Goal: Check status: Check status

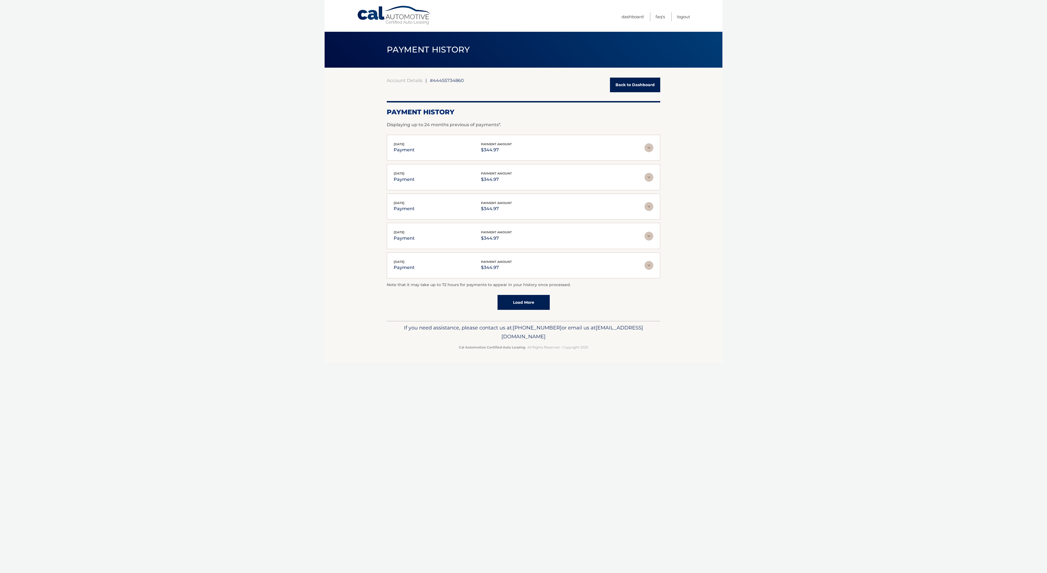
click at [653, 149] on img at bounding box center [649, 147] width 9 height 9
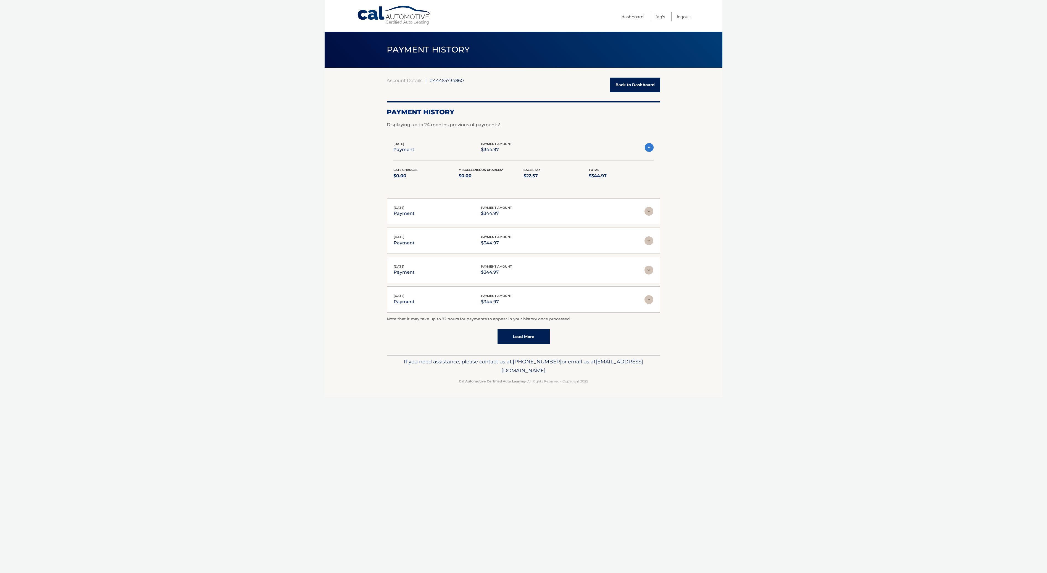
click at [636, 83] on link "Back to Dashboard" at bounding box center [635, 85] width 50 height 15
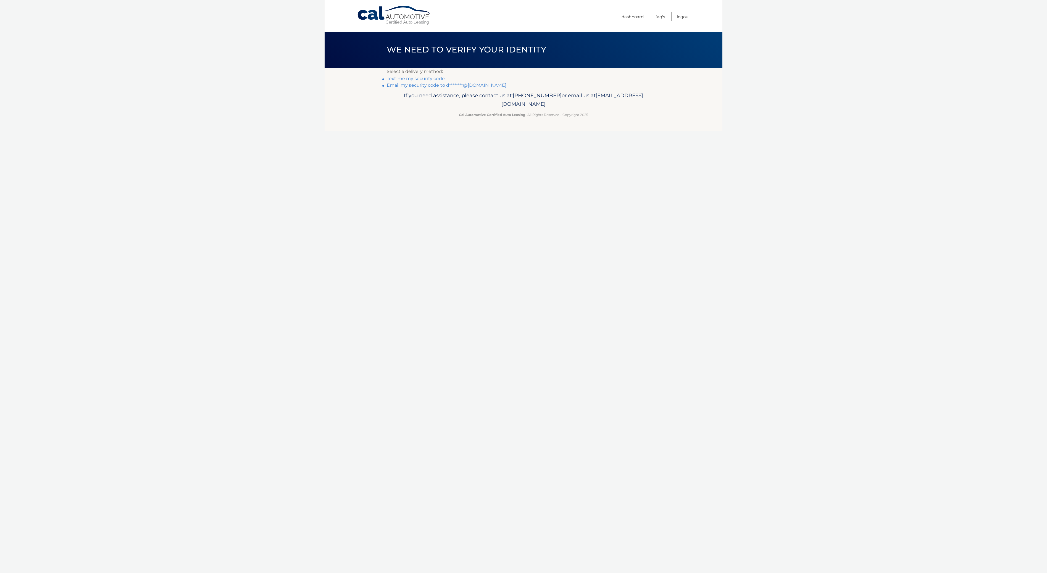
click at [425, 80] on link "Text me my security code" at bounding box center [416, 78] width 58 height 5
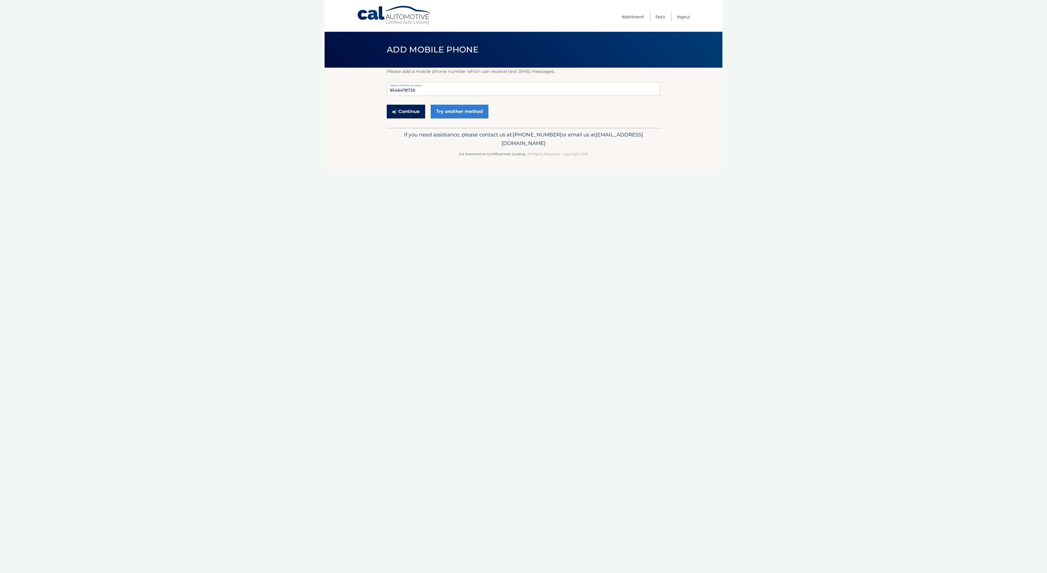
click at [415, 110] on button "Continue" at bounding box center [406, 112] width 38 height 14
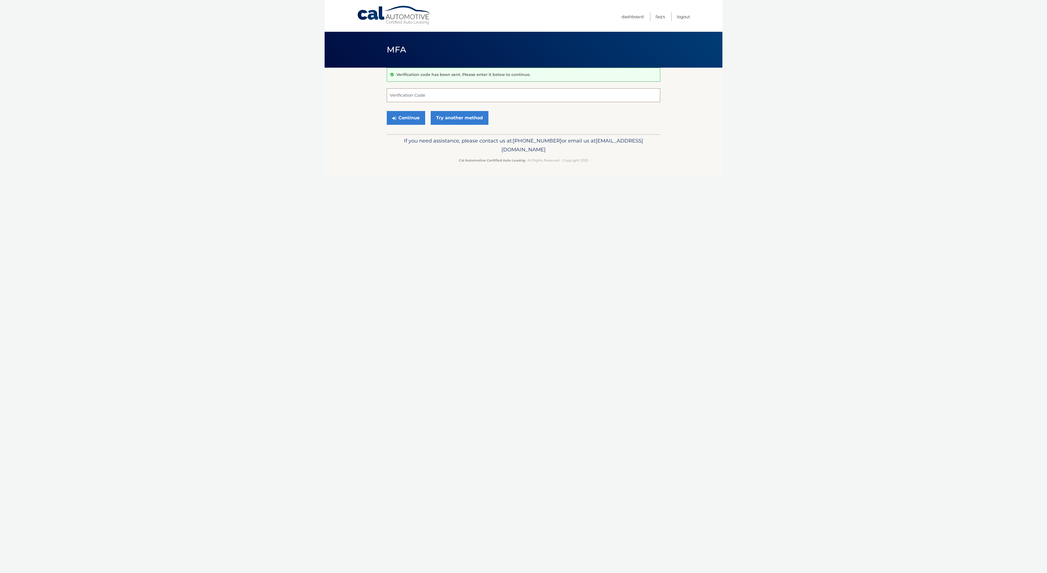
click at [420, 99] on input "Verification Code" at bounding box center [524, 95] width 274 height 14
click at [451, 119] on link "Try another method" at bounding box center [460, 118] width 58 height 14
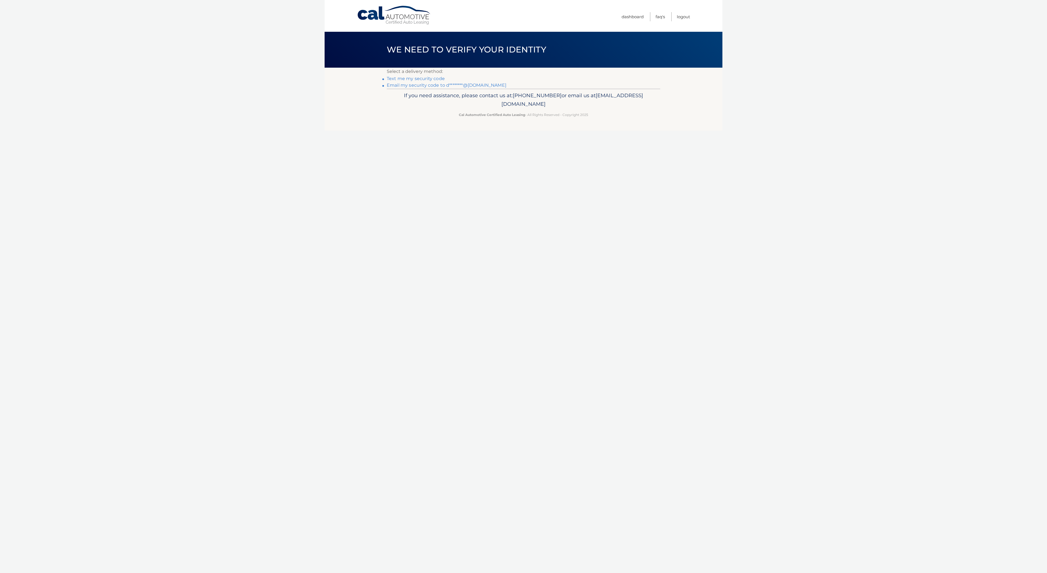
click at [418, 86] on link "Email my security code to d********@yahoo.com" at bounding box center [447, 85] width 120 height 5
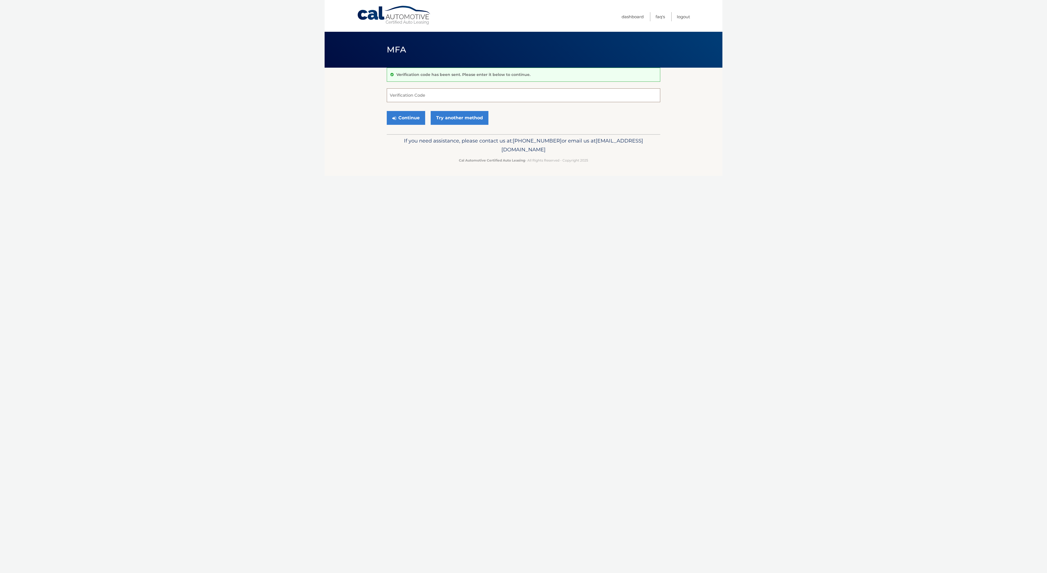
click at [410, 97] on input "Verification Code" at bounding box center [524, 95] width 274 height 14
type input "082732"
click at [401, 116] on button "Continue" at bounding box center [406, 118] width 38 height 14
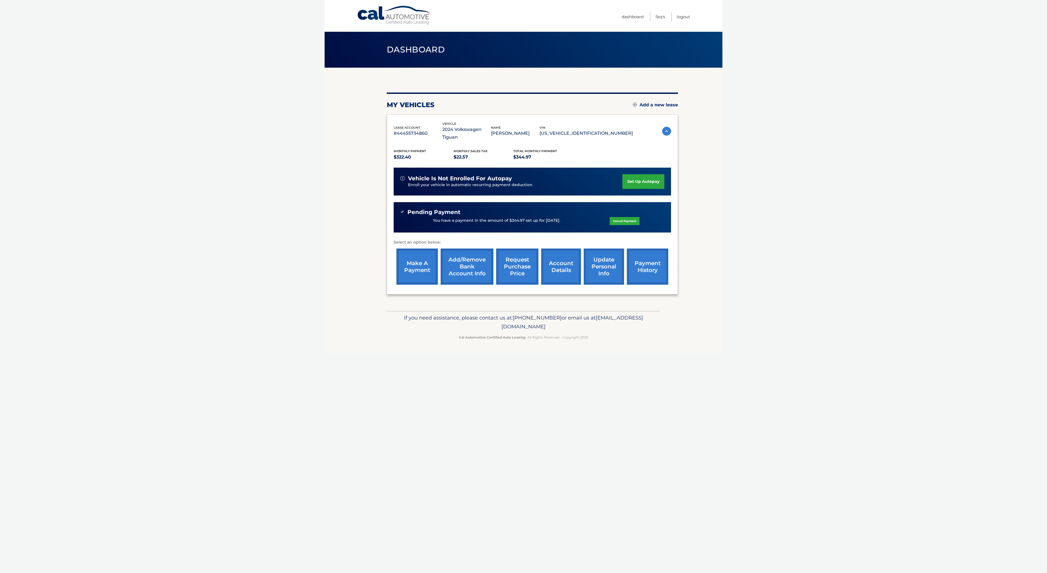
click at [502, 266] on link "request purchase price" at bounding box center [517, 267] width 42 height 36
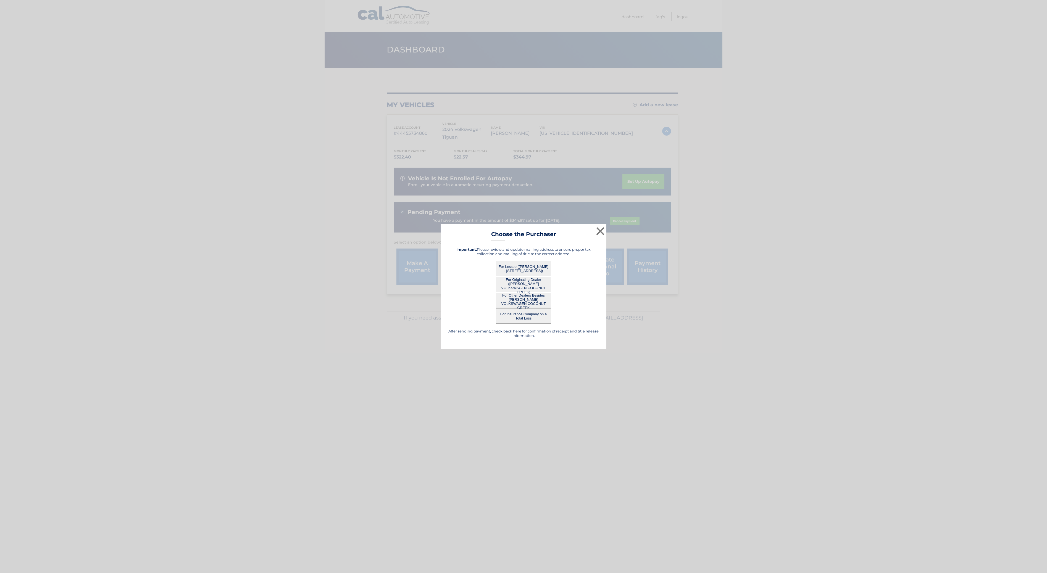
click at [513, 271] on button "For Lessee ([PERSON_NAME] - [STREET_ADDRESS])" at bounding box center [523, 268] width 55 height 15
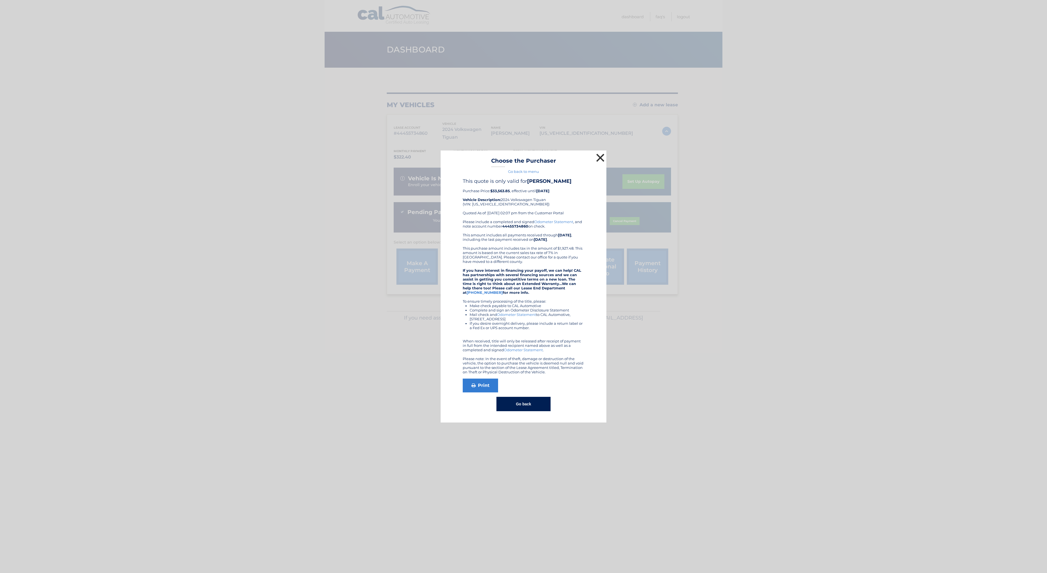
click at [600, 158] on button "×" at bounding box center [600, 157] width 11 height 11
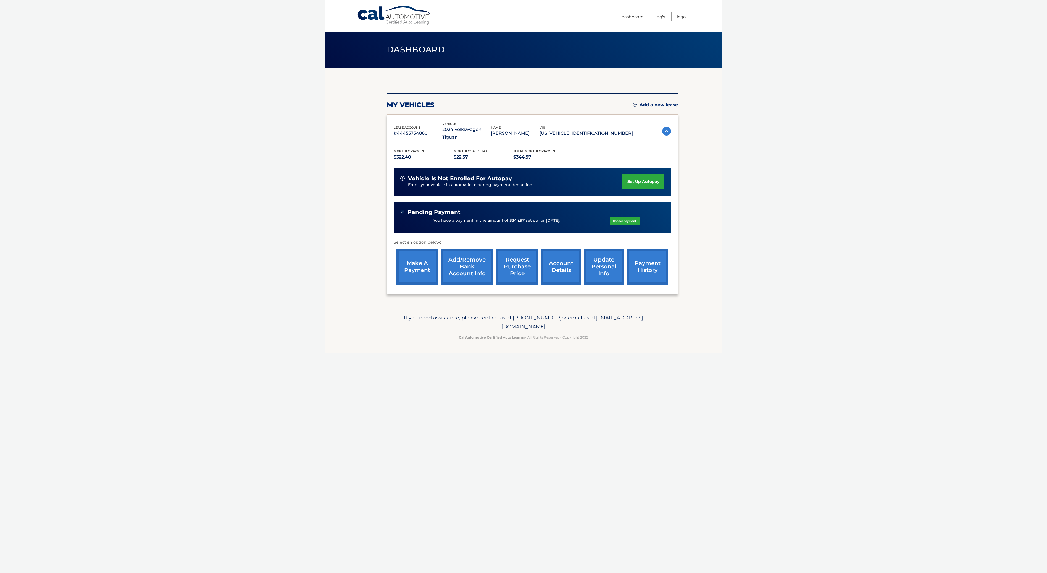
click at [632, 264] on link "payment history" at bounding box center [647, 267] width 41 height 36
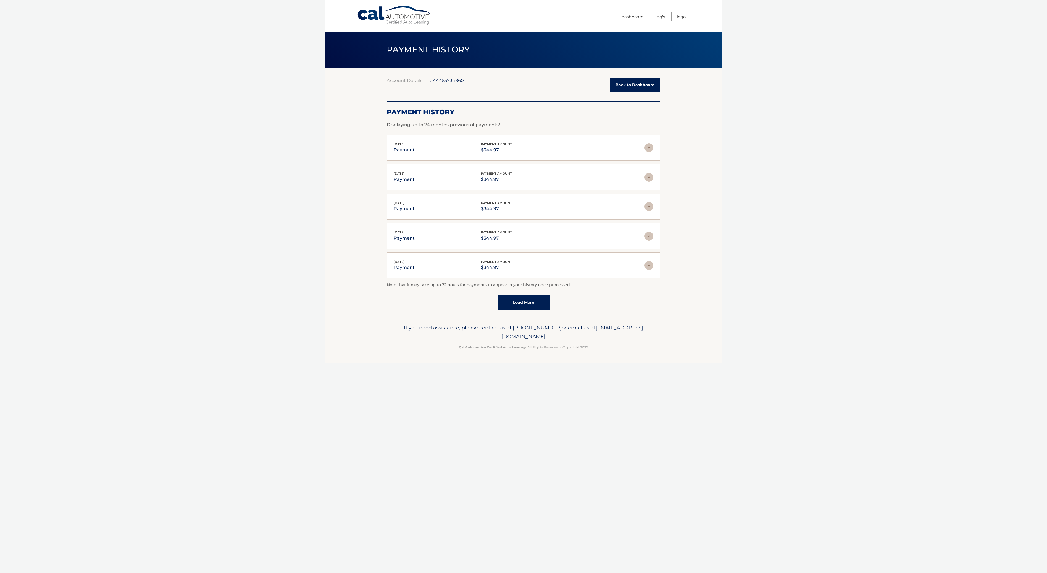
click at [558, 236] on div "May 27, 2025 payment payment amount $344.97" at bounding box center [519, 236] width 251 height 12
